Goal: Transaction & Acquisition: Purchase product/service

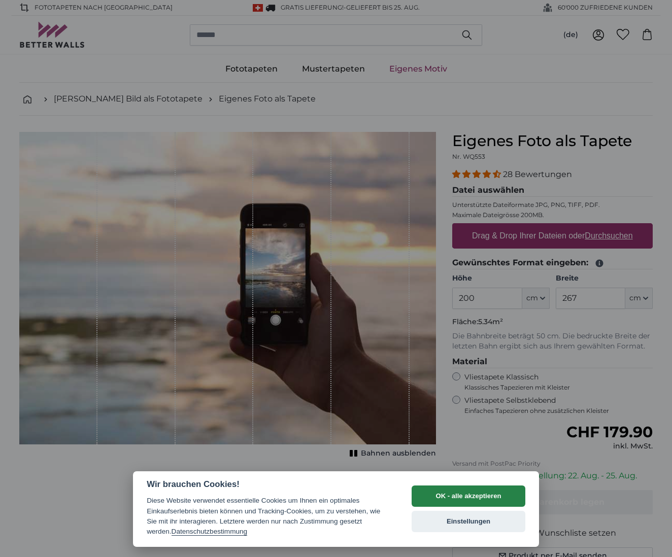
click at [504, 498] on button "OK - alle akzeptieren" at bounding box center [469, 496] width 114 height 21
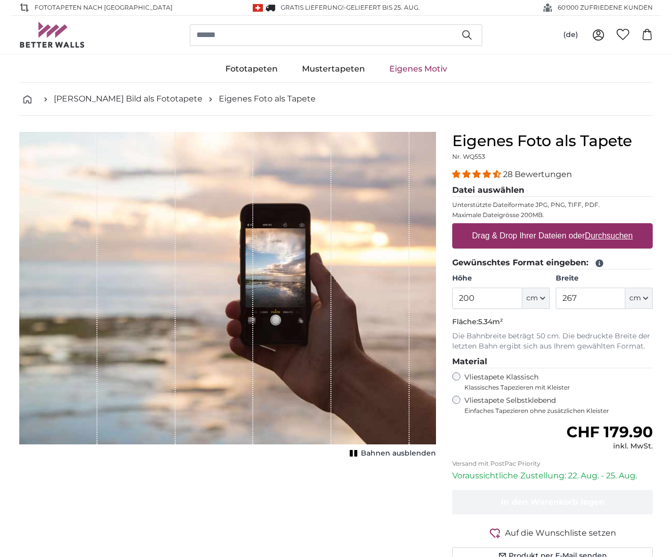
scroll to position [60, 0]
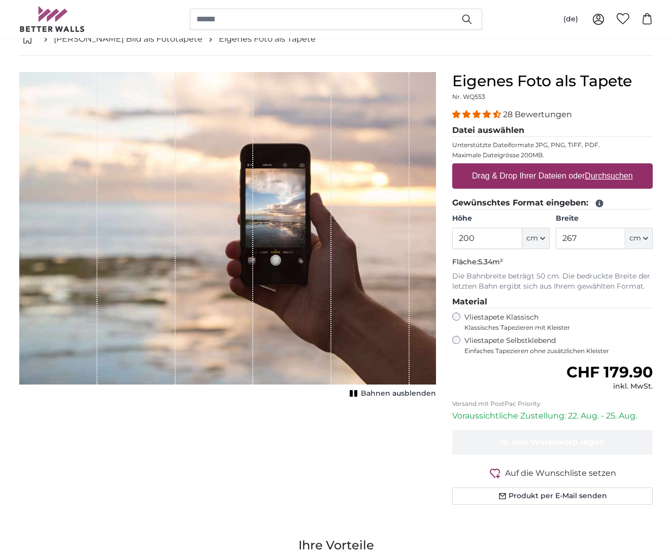
click at [542, 239] on icon "button" at bounding box center [543, 239] width 4 height 2
click at [501, 242] on input "200" at bounding box center [487, 238] width 70 height 21
type input "230"
click at [576, 241] on input "267" at bounding box center [591, 238] width 70 height 21
type input "2"
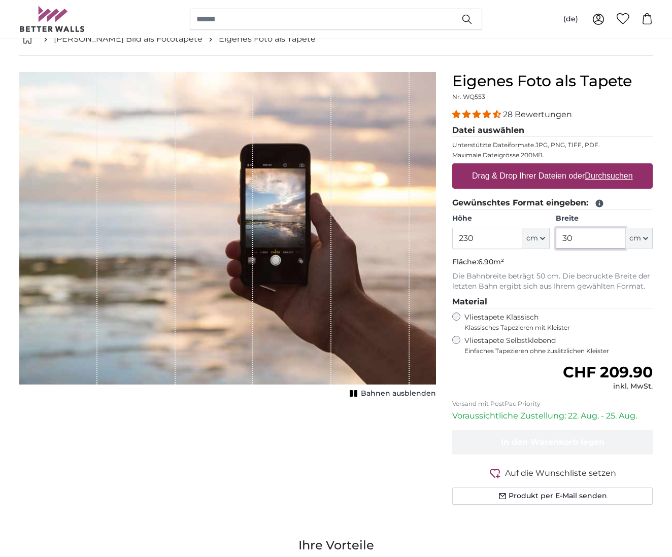
type input "3"
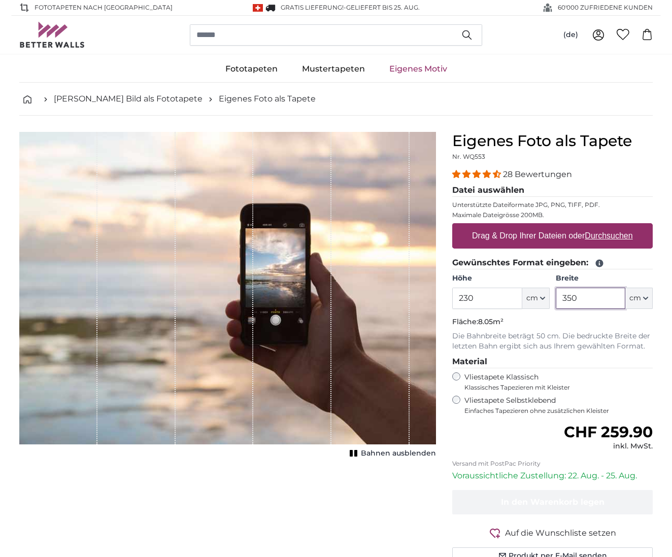
type input "350"
click at [599, 237] on u "Durchsuchen" at bounding box center [609, 235] width 48 height 9
click at [599, 226] on input "Drag & Drop Ihrer Dateien oder Durchsuchen" at bounding box center [552, 224] width 200 height 3
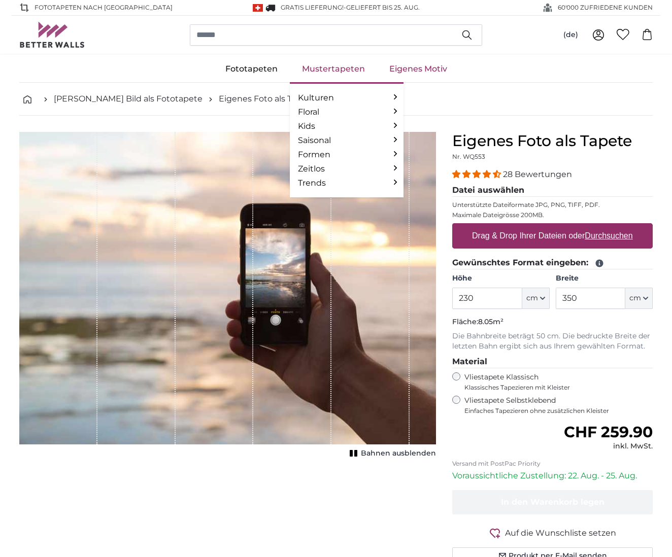
click at [338, 61] on link "Mustertapeten" at bounding box center [333, 69] width 87 height 26
